Goal: Task Accomplishment & Management: Use online tool/utility

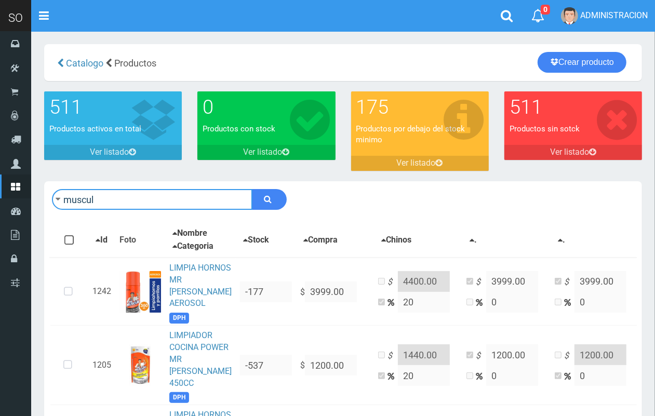
click at [143, 207] on input "muscul" at bounding box center [152, 199] width 201 height 21
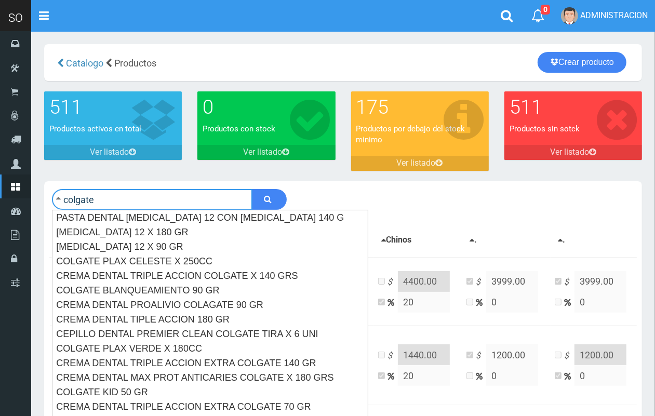
type input "colgate"
click at [252, 189] on button "submit" at bounding box center [269, 199] width 35 height 21
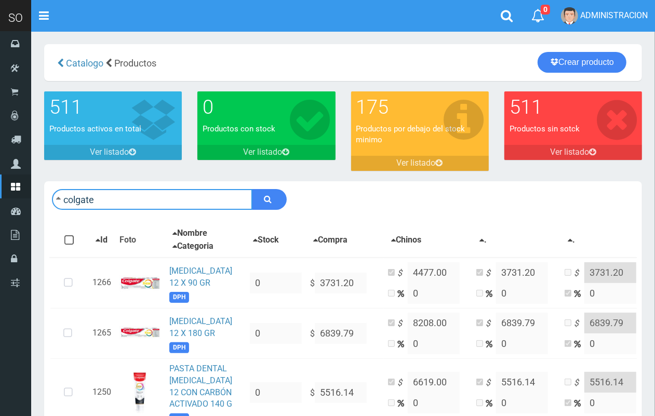
click at [110, 191] on input "colgate" at bounding box center [152, 199] width 201 height 21
type input "triple"
click at [252, 189] on button "submit" at bounding box center [269, 199] width 35 height 21
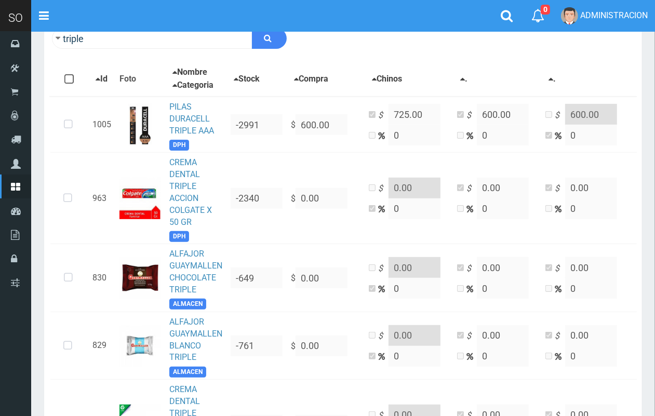
scroll to position [164, 0]
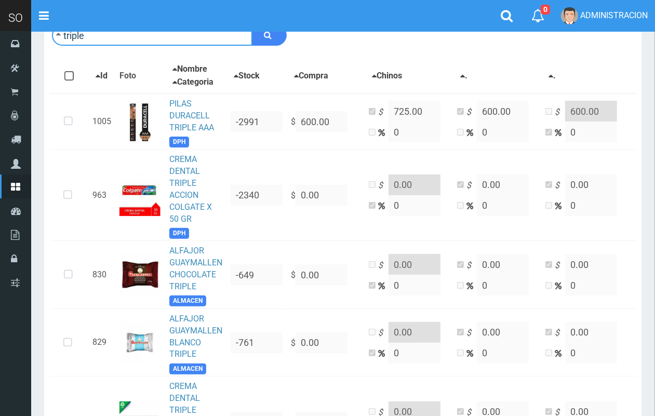
click at [162, 35] on input "triple" at bounding box center [152, 35] width 201 height 21
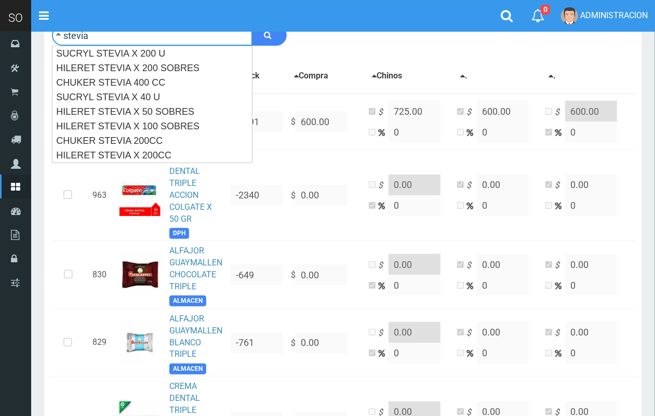
type input "stevia"
click at [252, 25] on button "submit" at bounding box center [269, 35] width 35 height 21
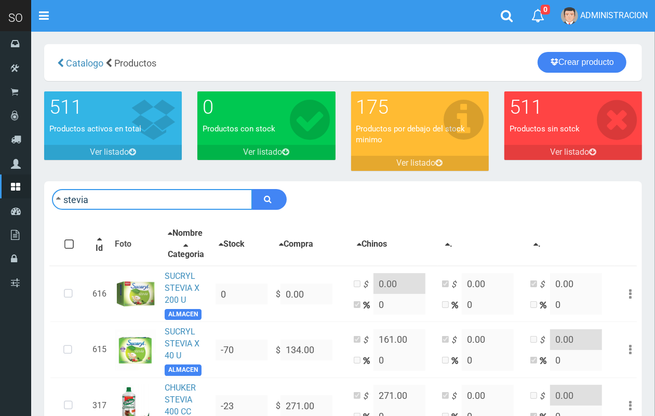
click at [182, 199] on input "stevia" at bounding box center [152, 199] width 201 height 21
type input "f"
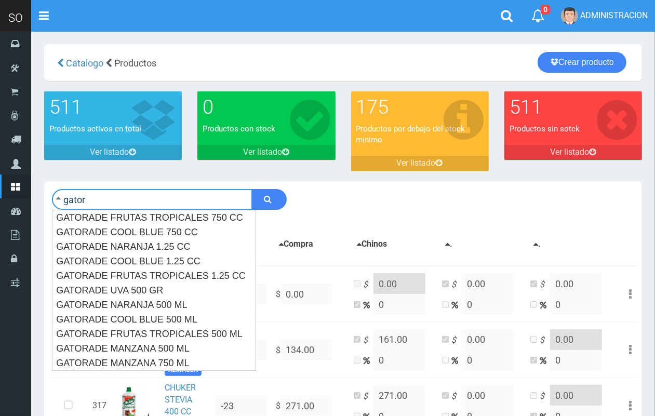
type input "gator"
click at [252, 189] on button "submit" at bounding box center [269, 199] width 35 height 21
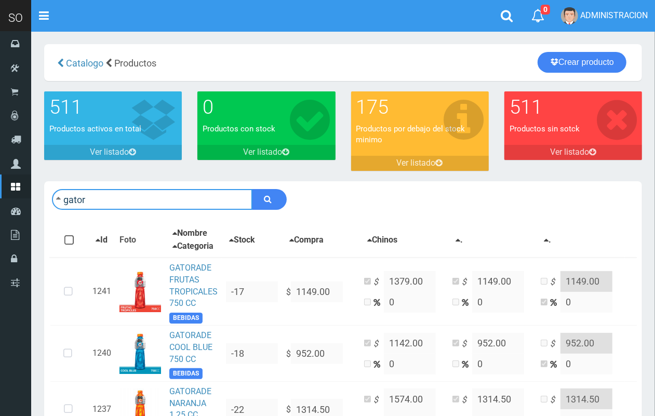
click at [107, 208] on input "gator" at bounding box center [152, 199] width 201 height 21
type input "a"
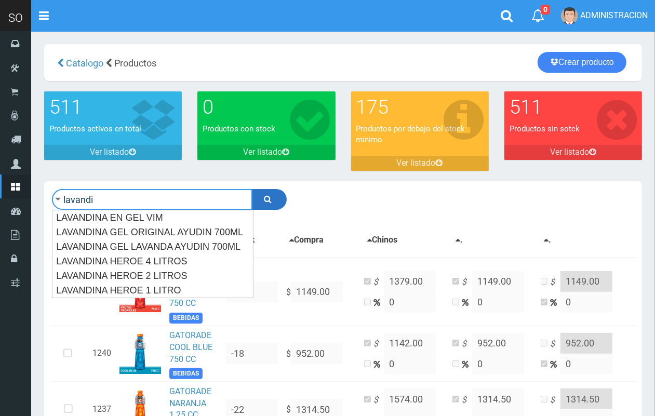
type input "lavandi"
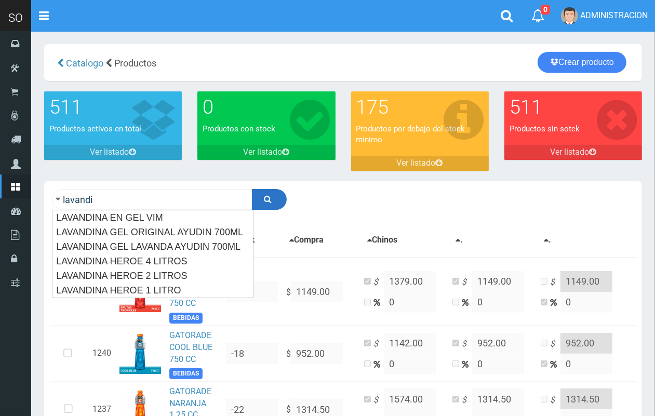
click at [271, 194] on icon "submit" at bounding box center [268, 199] width 8 height 15
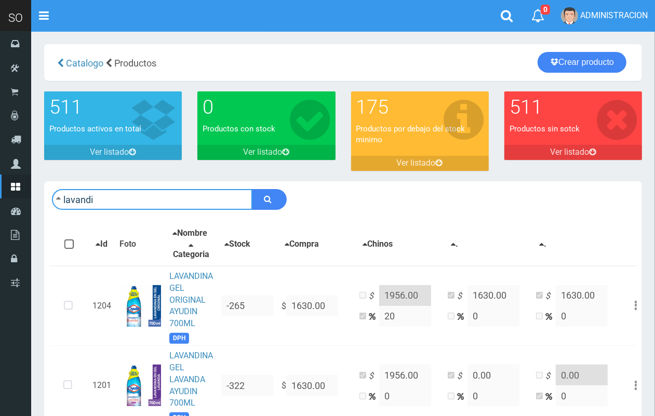
drag, startPoint x: 151, startPoint y: 205, endPoint x: 56, endPoint y: 192, distance: 96.5
click at [56, 192] on form "lavandi" at bounding box center [169, 199] width 235 height 21
type input "salsa"
click at [252, 189] on button "submit" at bounding box center [269, 199] width 35 height 21
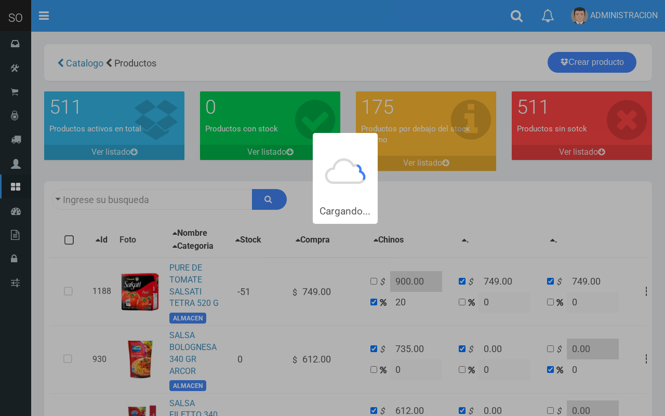
type input "salsa"
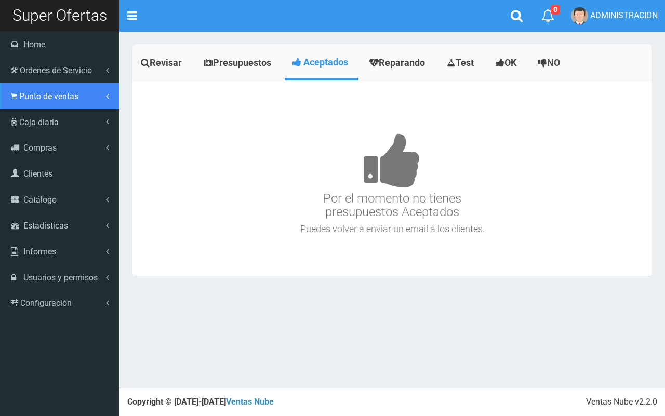
click at [22, 100] on span "Punto de ventas" at bounding box center [48, 96] width 59 height 10
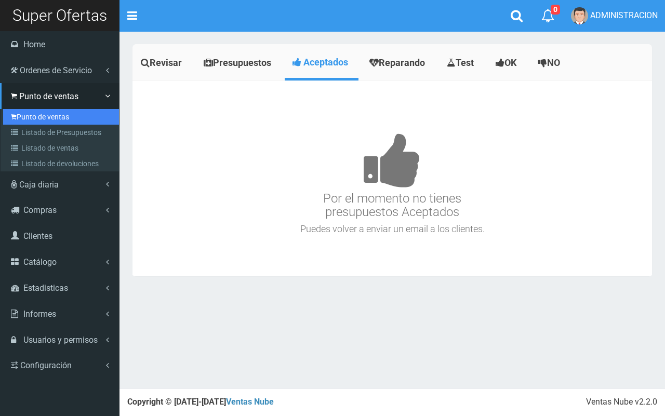
click at [37, 118] on link "Punto de ventas" at bounding box center [61, 117] width 116 height 16
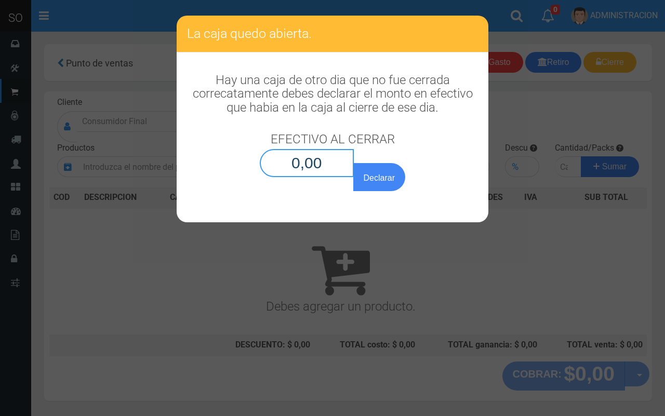
click at [351, 158] on input "0,00" at bounding box center [307, 163] width 94 height 28
type input "0,01"
click at [353, 163] on button "Declarar" at bounding box center [379, 177] width 52 height 28
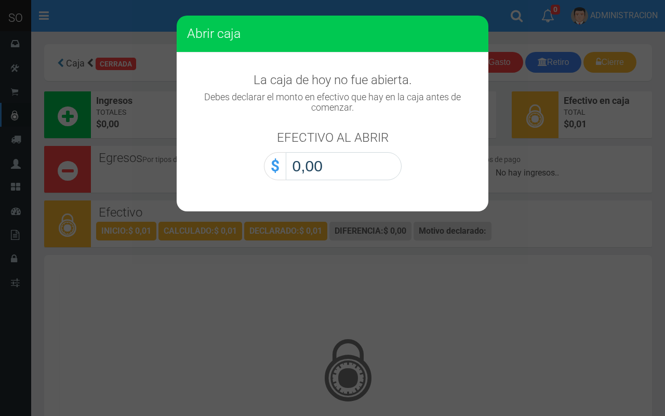
click at [336, 178] on input "0,00" at bounding box center [344, 166] width 116 height 28
type input "0,01"
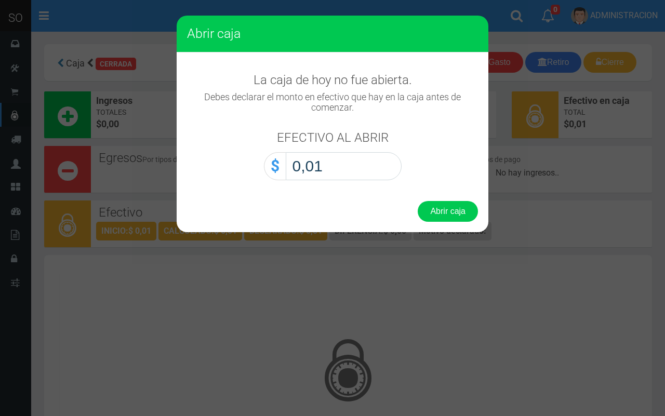
click at [418, 201] on button "Abrir caja" at bounding box center [448, 211] width 60 height 21
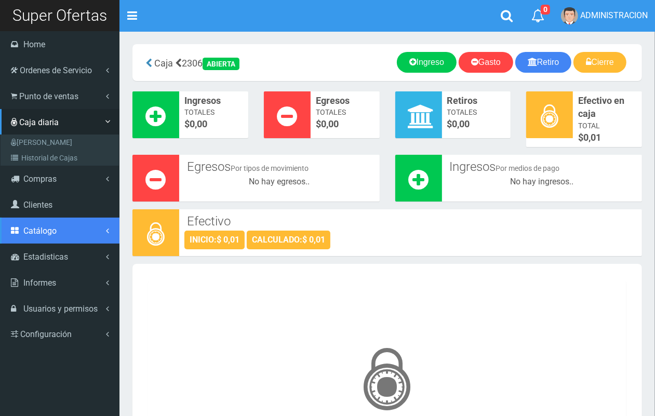
click at [49, 229] on span "Catálogo" at bounding box center [39, 231] width 33 height 10
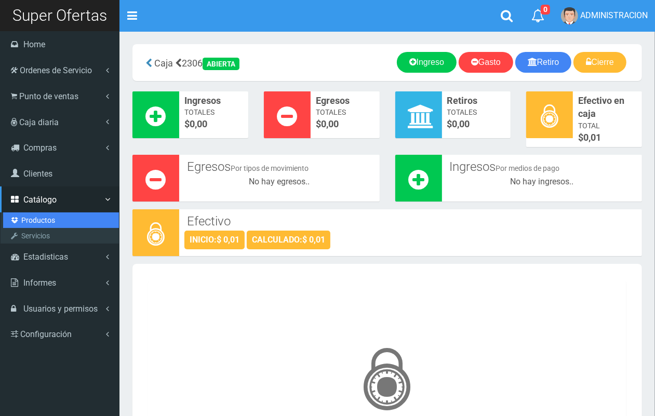
click at [46, 221] on link "Productos" at bounding box center [61, 220] width 116 height 16
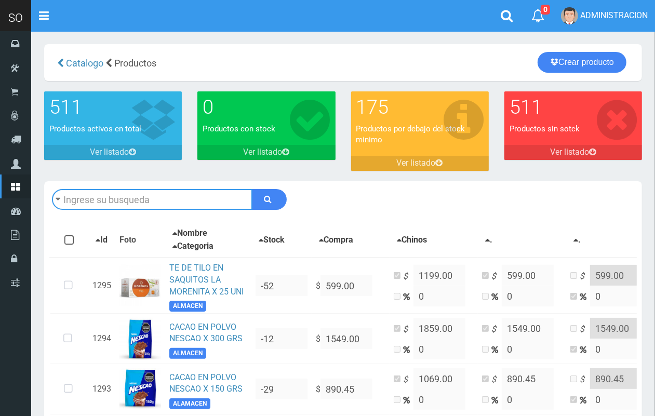
click at [179, 204] on input "text" at bounding box center [152, 199] width 201 height 21
type input "paso"
click at [252, 189] on button "submit" at bounding box center [269, 199] width 35 height 21
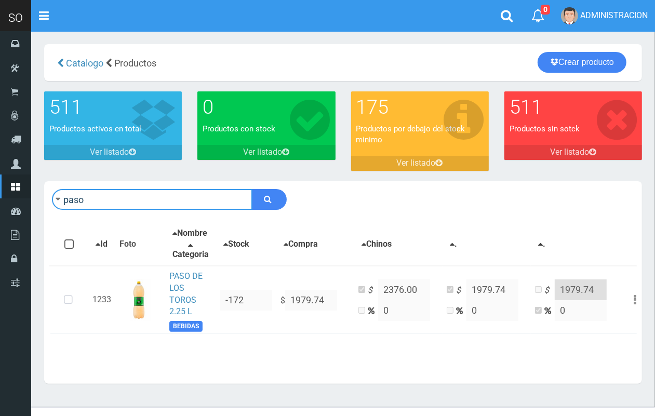
click at [118, 204] on input "paso" at bounding box center [152, 199] width 201 height 21
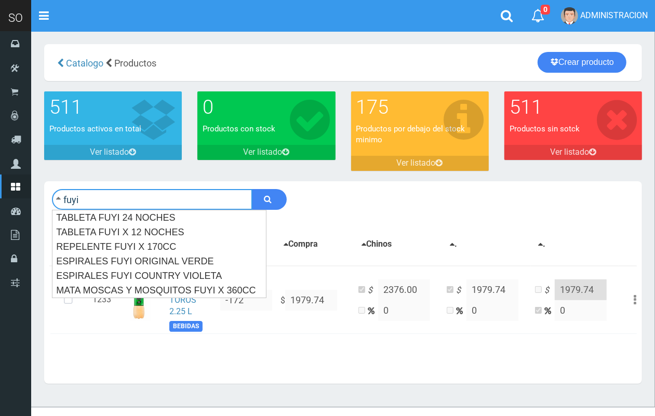
type input "fuyi"
click at [252, 189] on button "submit" at bounding box center [269, 199] width 35 height 21
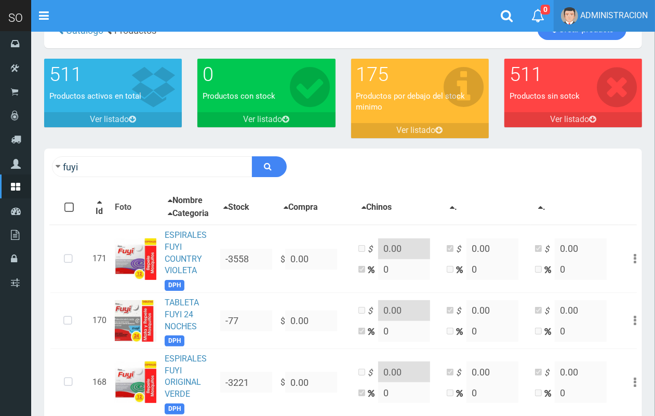
scroll to position [17, 0]
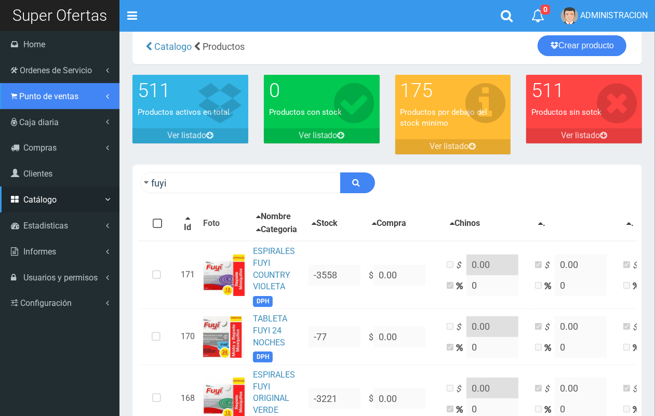
click at [55, 96] on span "Punto de ventas" at bounding box center [48, 96] width 59 height 10
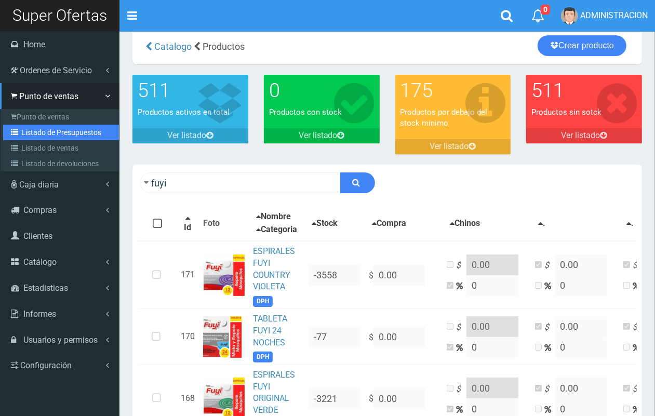
click at [61, 131] on link "Listado de Presupuestos" at bounding box center [61, 133] width 116 height 16
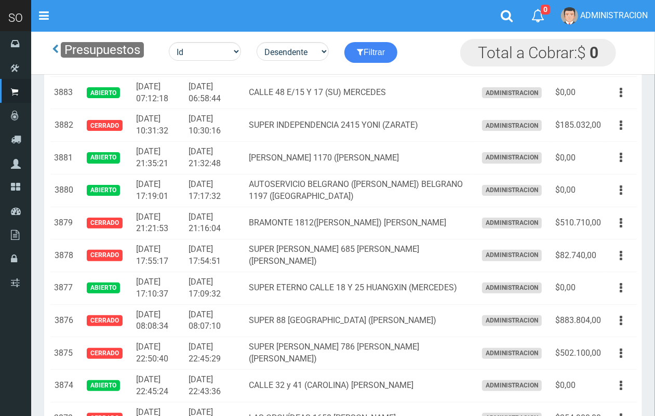
scroll to position [137, 0]
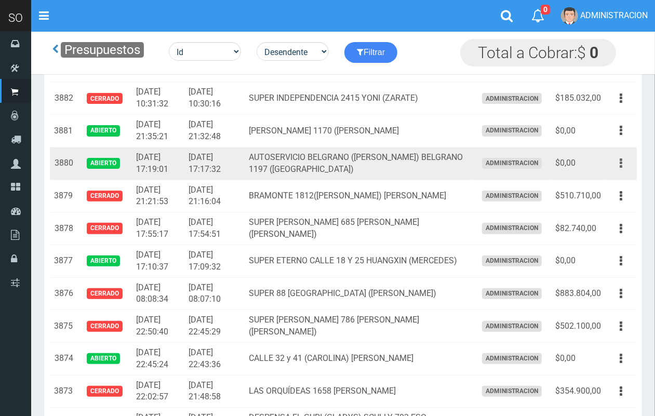
click at [620, 161] on icon "button" at bounding box center [621, 163] width 3 height 18
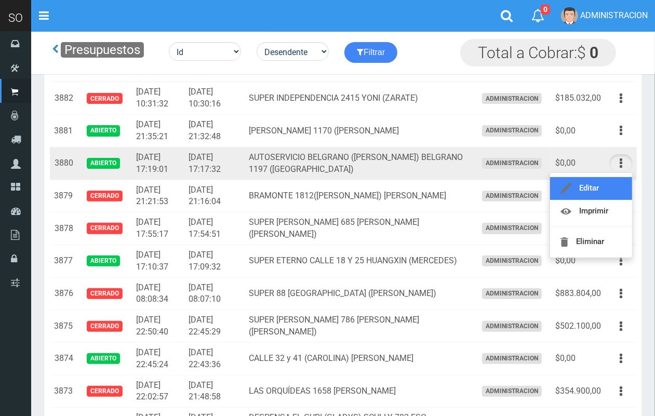
click at [612, 189] on link "Editar" at bounding box center [591, 188] width 82 height 23
